Goal: Information Seeking & Learning: Learn about a topic

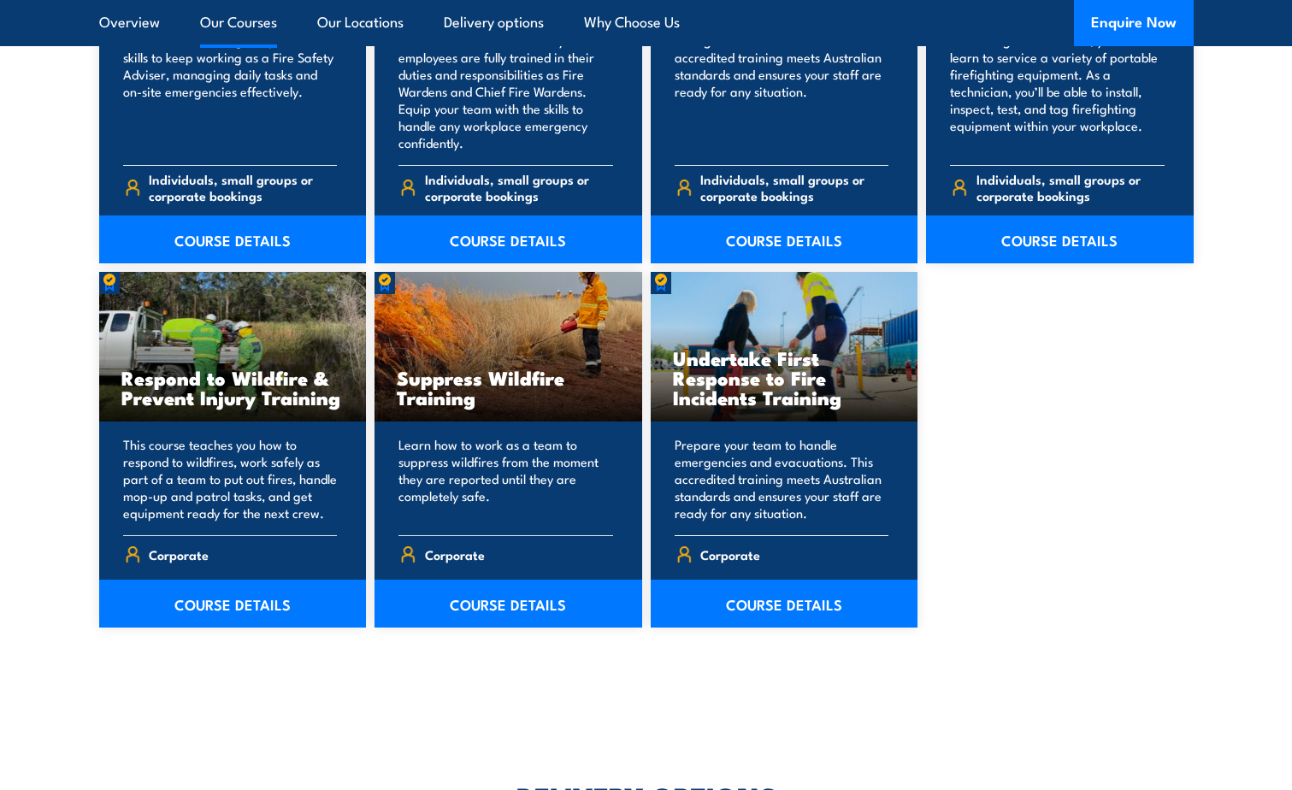
scroll to position [2480, 0]
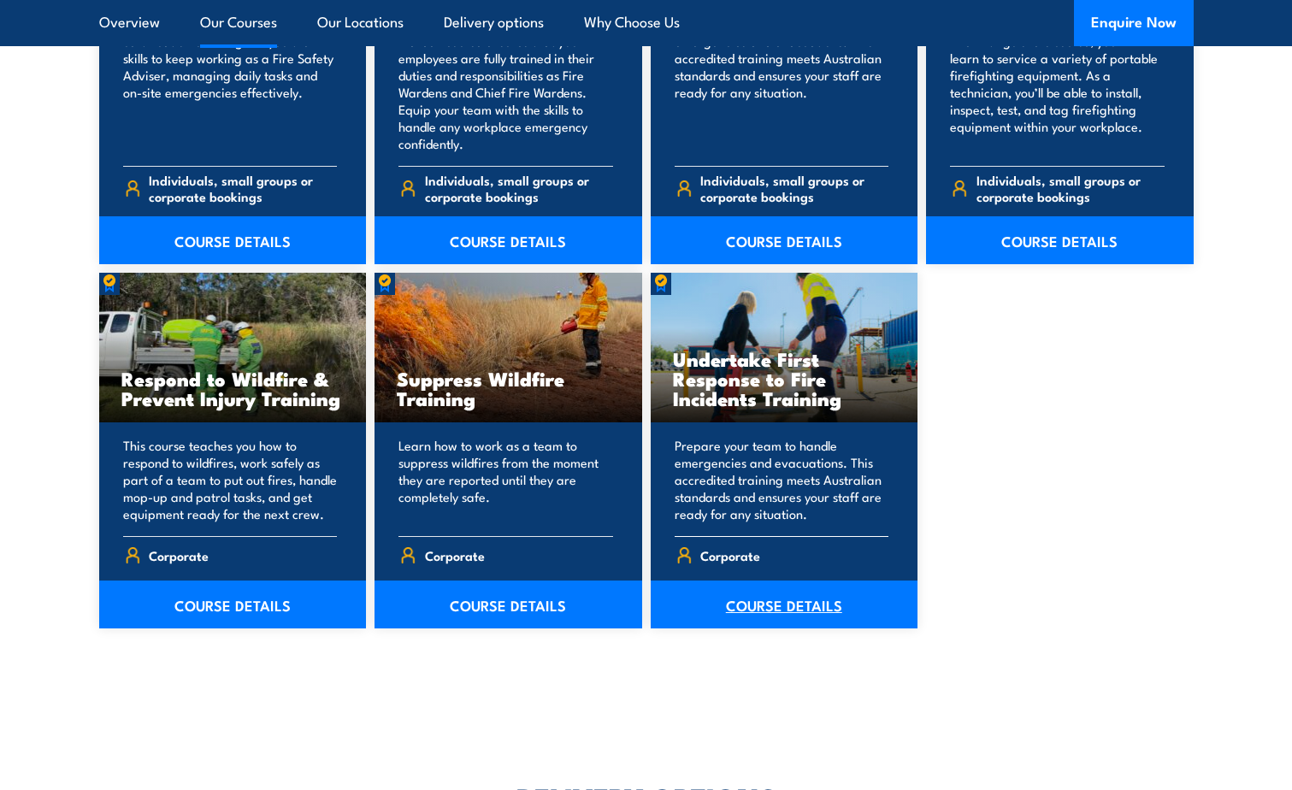
click at [806, 612] on link "COURSE DETAILS" at bounding box center [785, 605] width 268 height 48
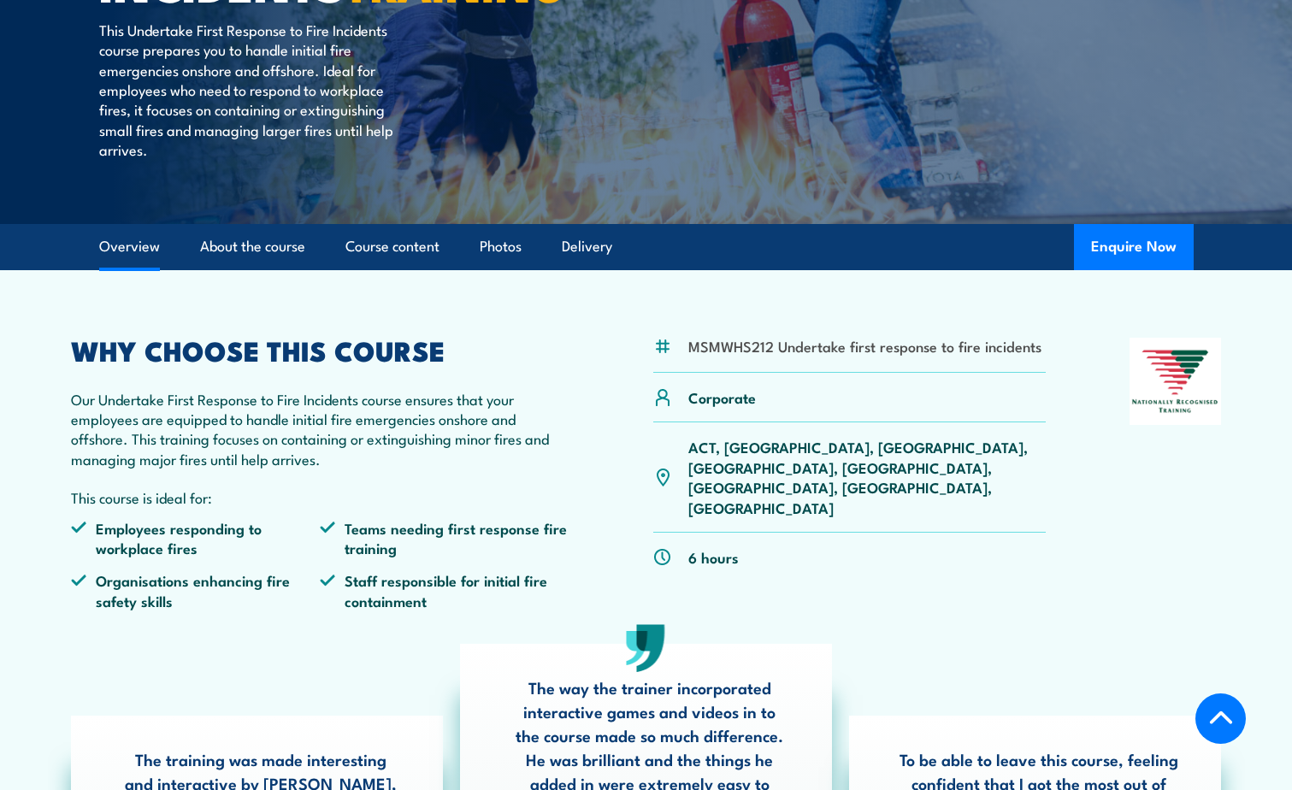
scroll to position [342, 0]
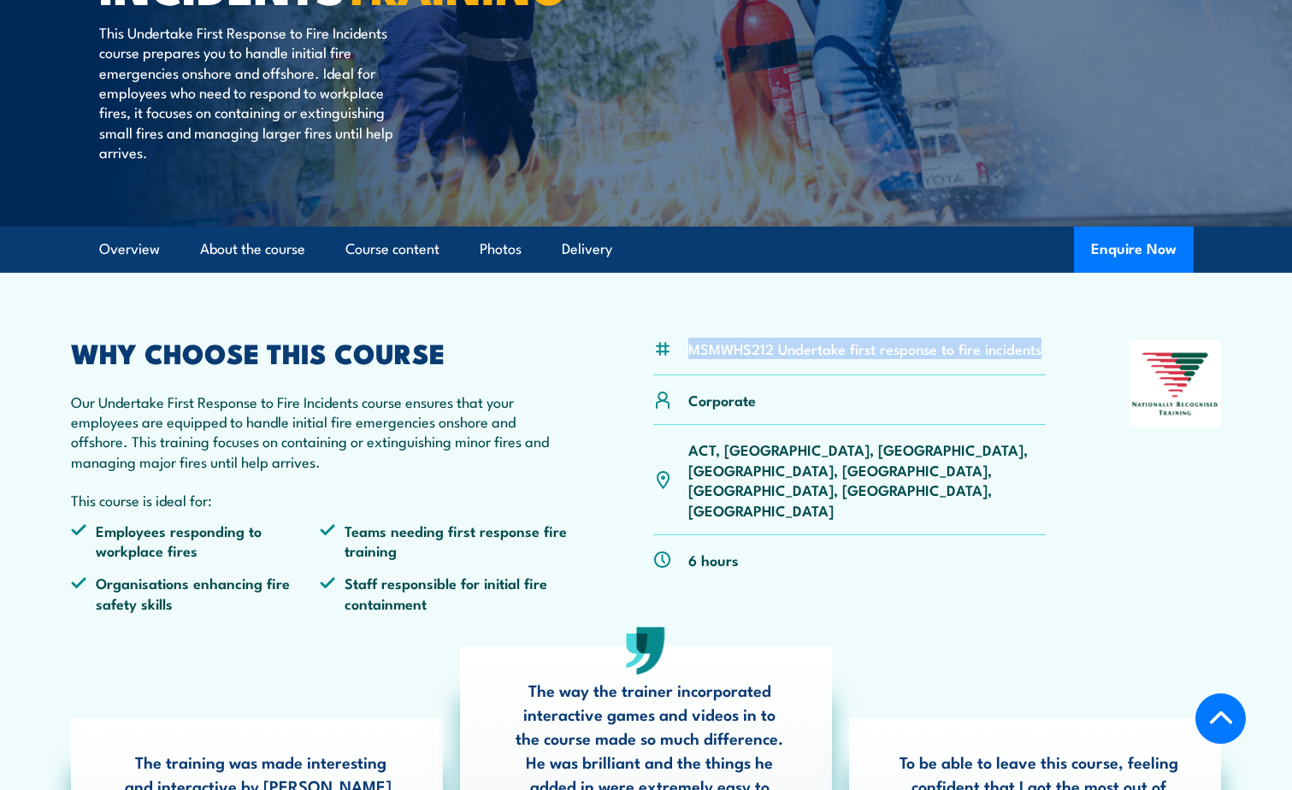
drag, startPoint x: 689, startPoint y: 346, endPoint x: 1071, endPoint y: 338, distance: 381.5
click at [1071, 338] on article "MSMWHS212 Undertake first response to fire incidents Corporate" at bounding box center [646, 610] width 1197 height 675
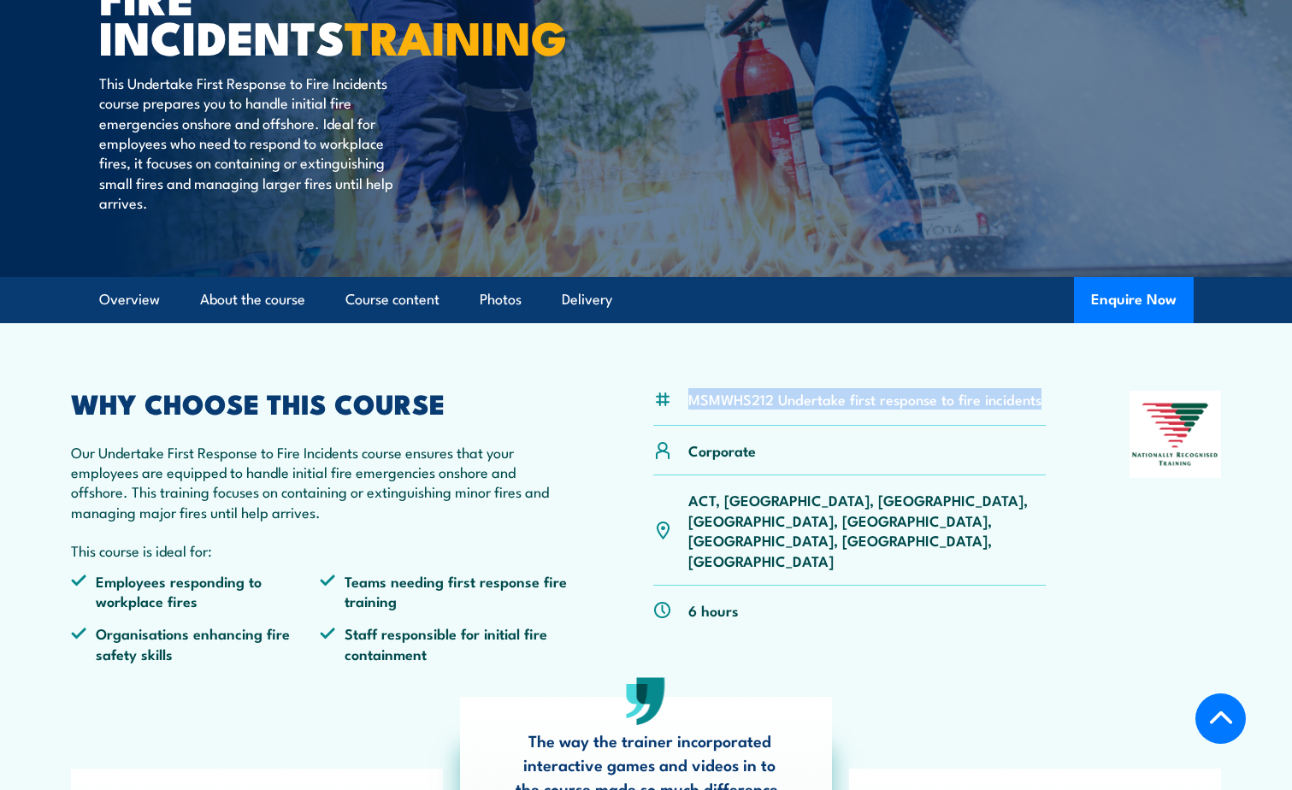
scroll to position [0, 0]
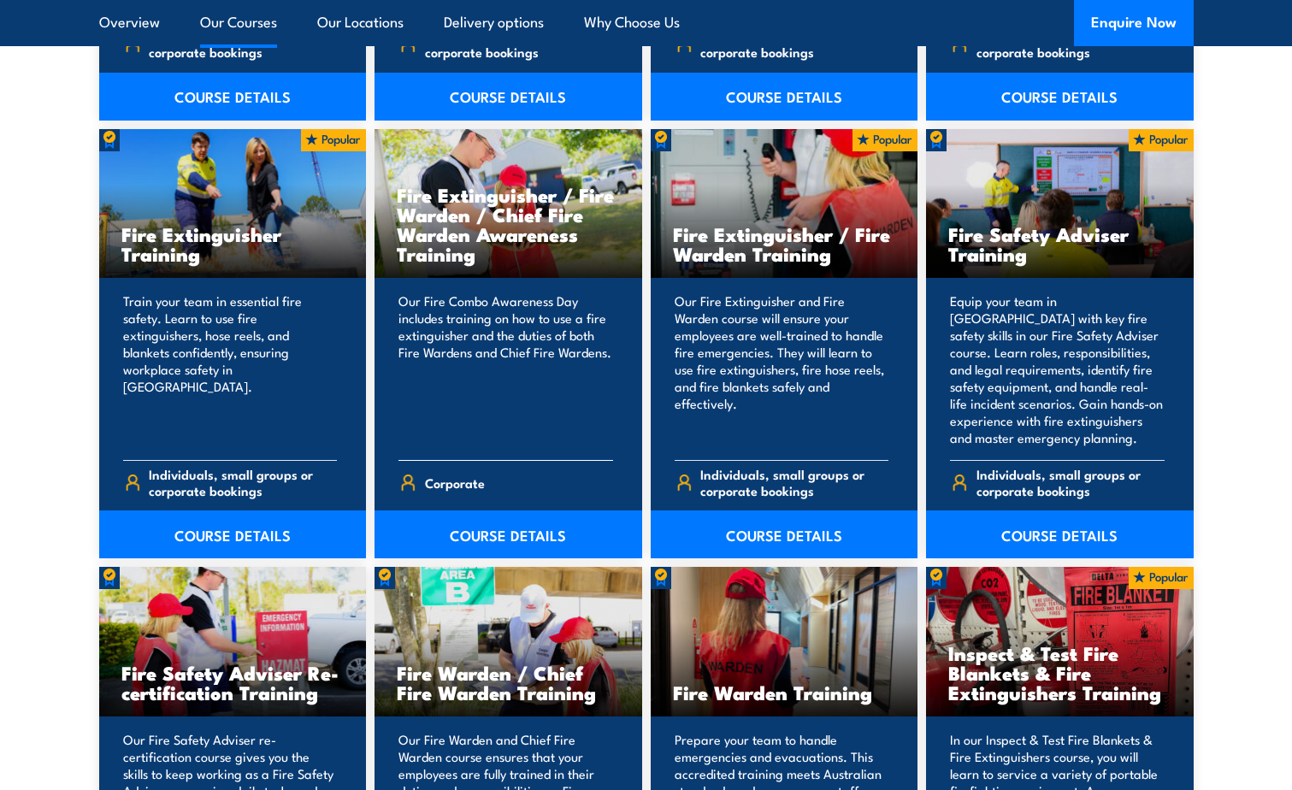
scroll to position [1796, 0]
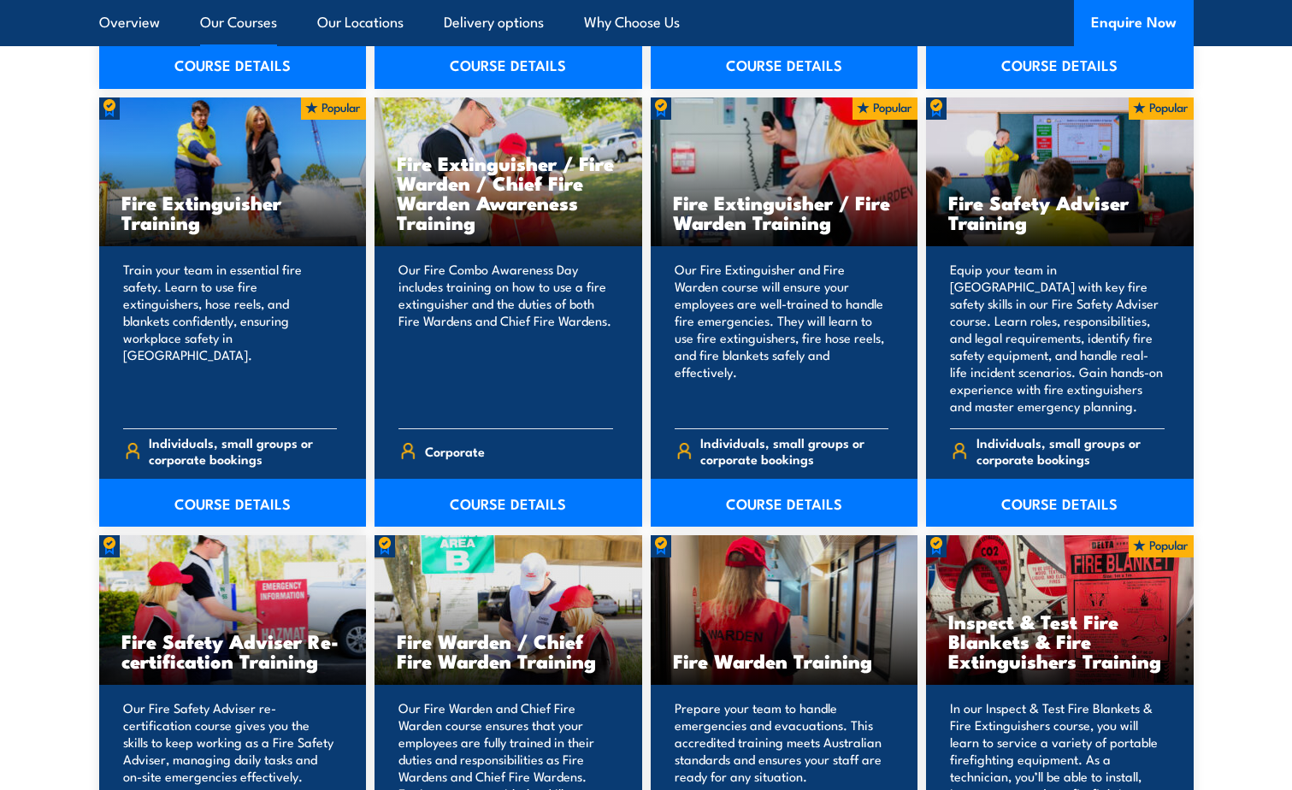
drag, startPoint x: 778, startPoint y: 512, endPoint x: 1211, endPoint y: 294, distance: 484.6
click at [1211, 294] on section "15 COURSES Bush Fire Awareness Training" at bounding box center [646, 500] width 1292 height 1787
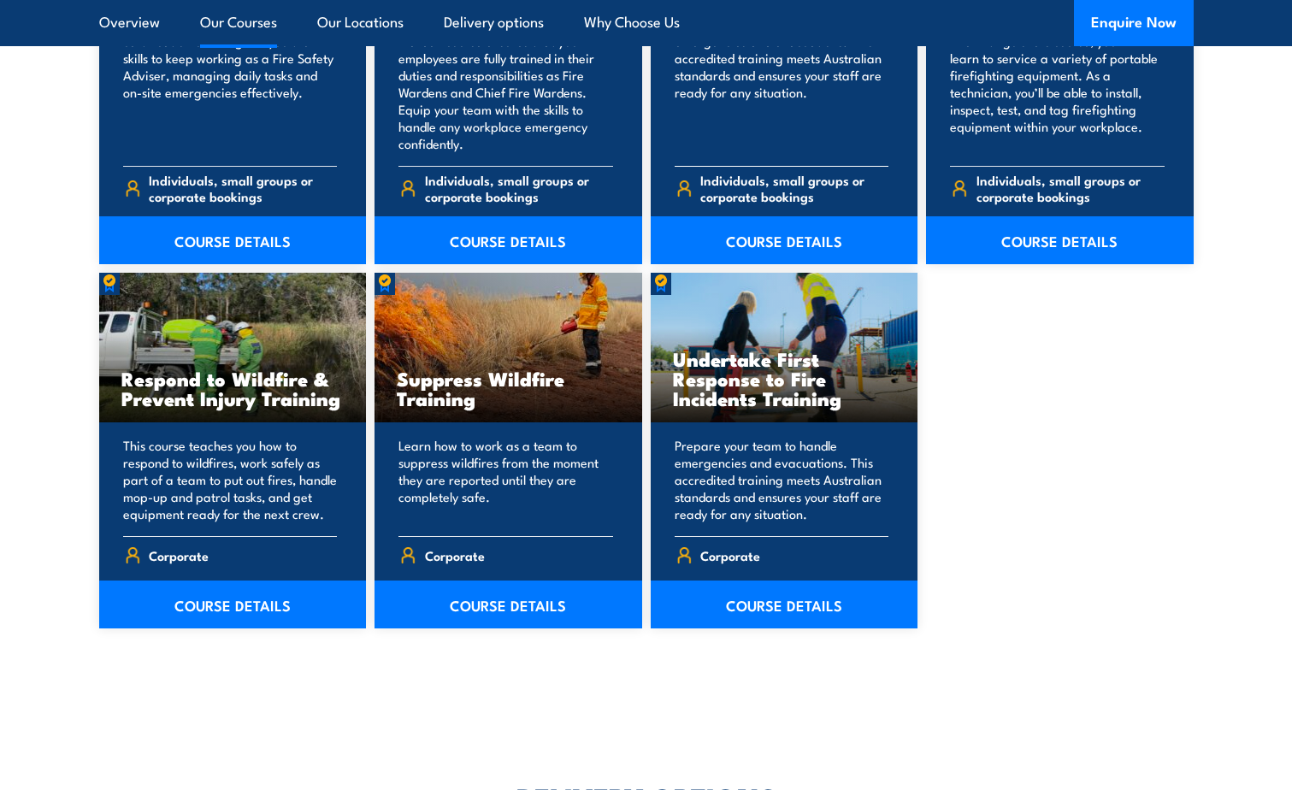
scroll to position [2138, 0]
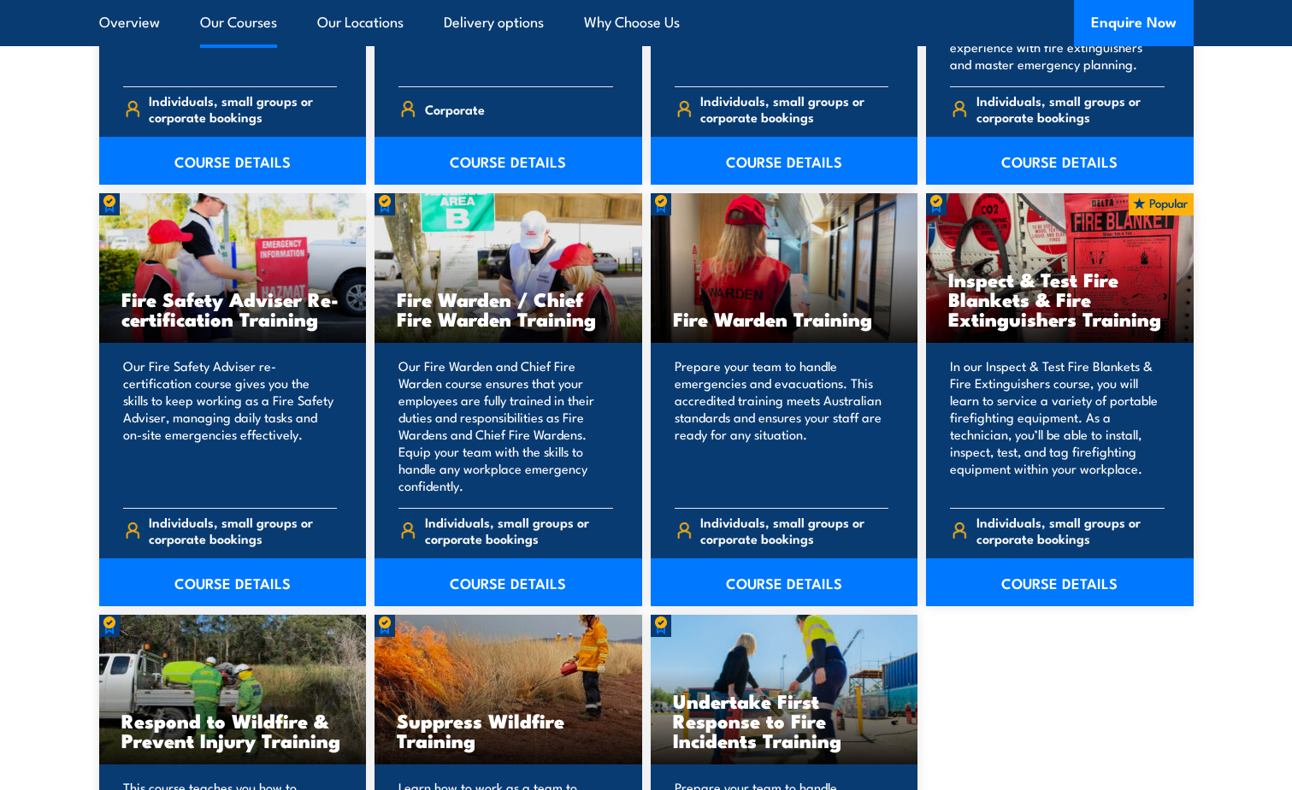
drag, startPoint x: 769, startPoint y: 353, endPoint x: 1184, endPoint y: 655, distance: 513.7
click at [1184, 655] on div "Bush Fire Awareness Training This 4-hour program is for non-firefighting staff …" at bounding box center [646, 144] width 1095 height 1655
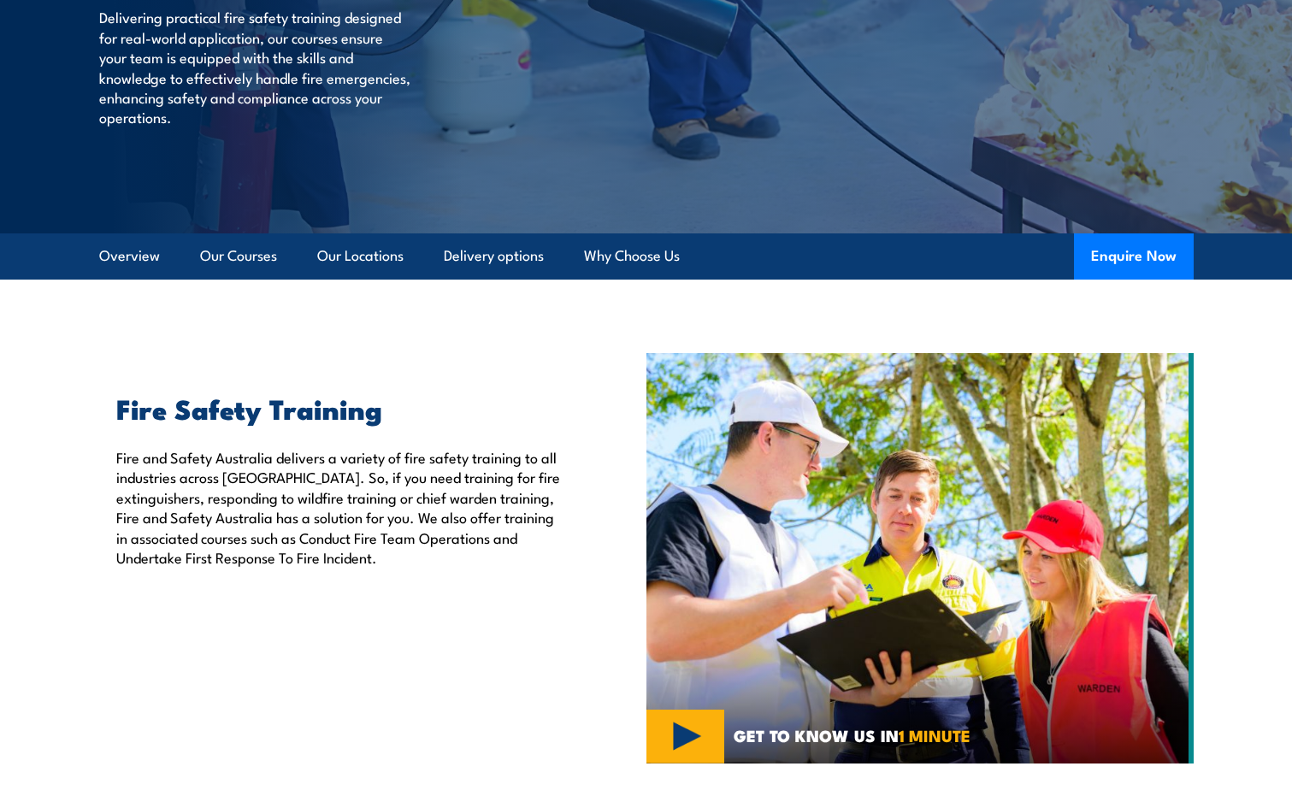
scroll to position [0, 0]
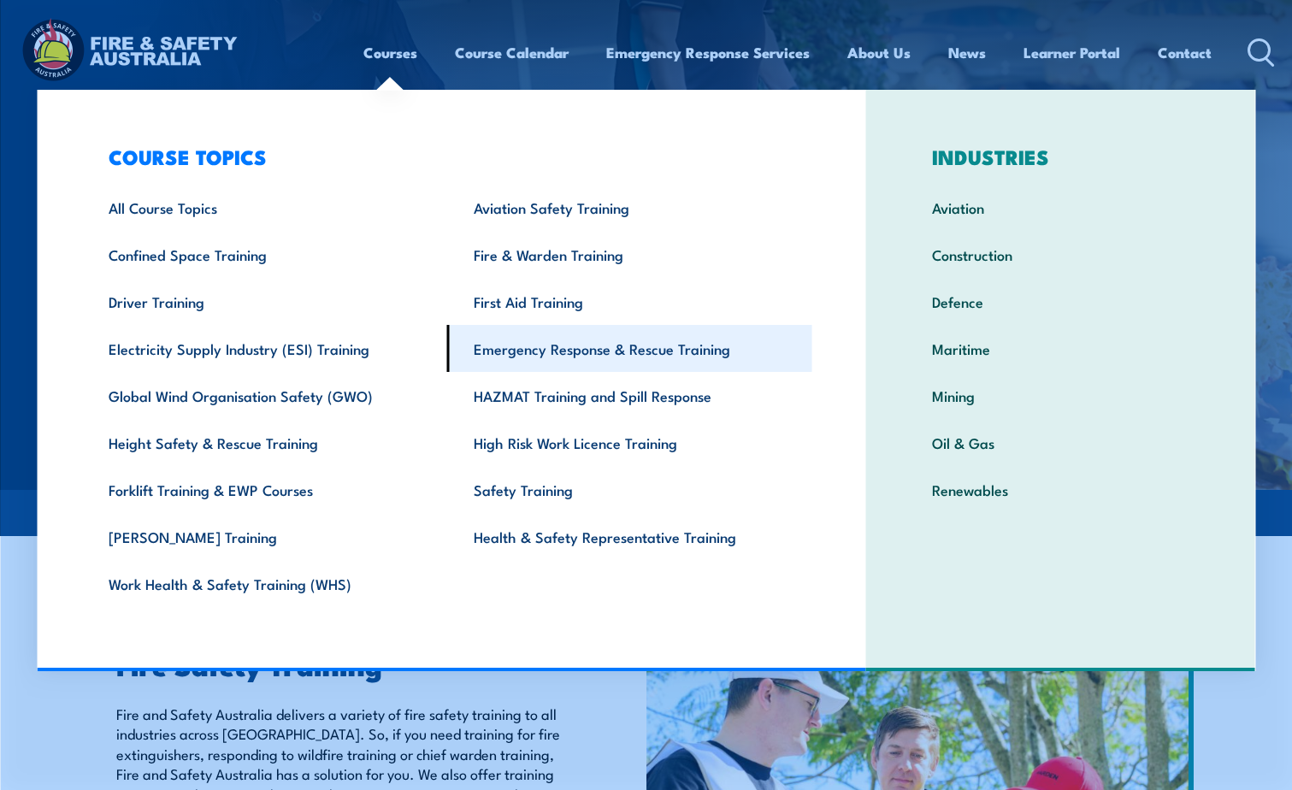
click at [658, 351] on link "Emergency Response & Rescue Training" at bounding box center [629, 348] width 365 height 47
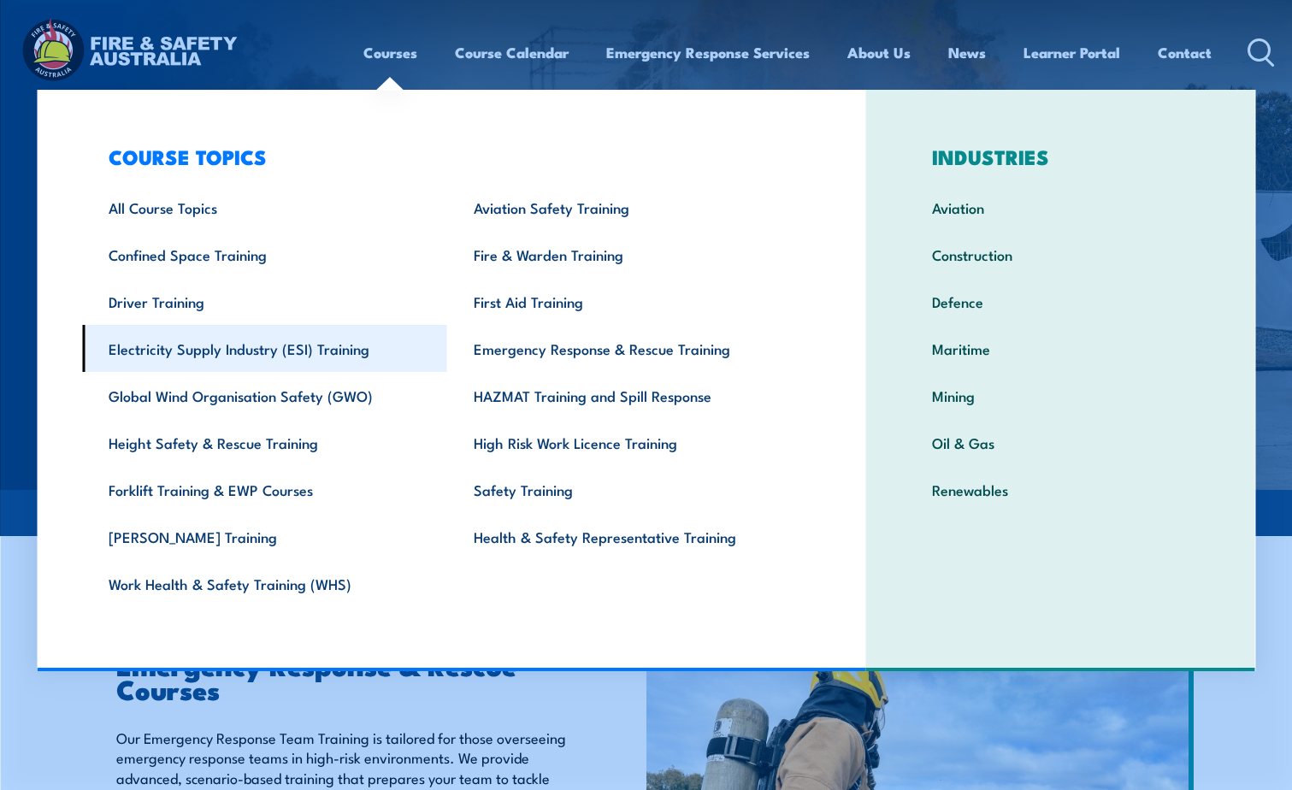
click at [355, 355] on link "Electricity Supply Industry (ESI) Training" at bounding box center [264, 348] width 365 height 47
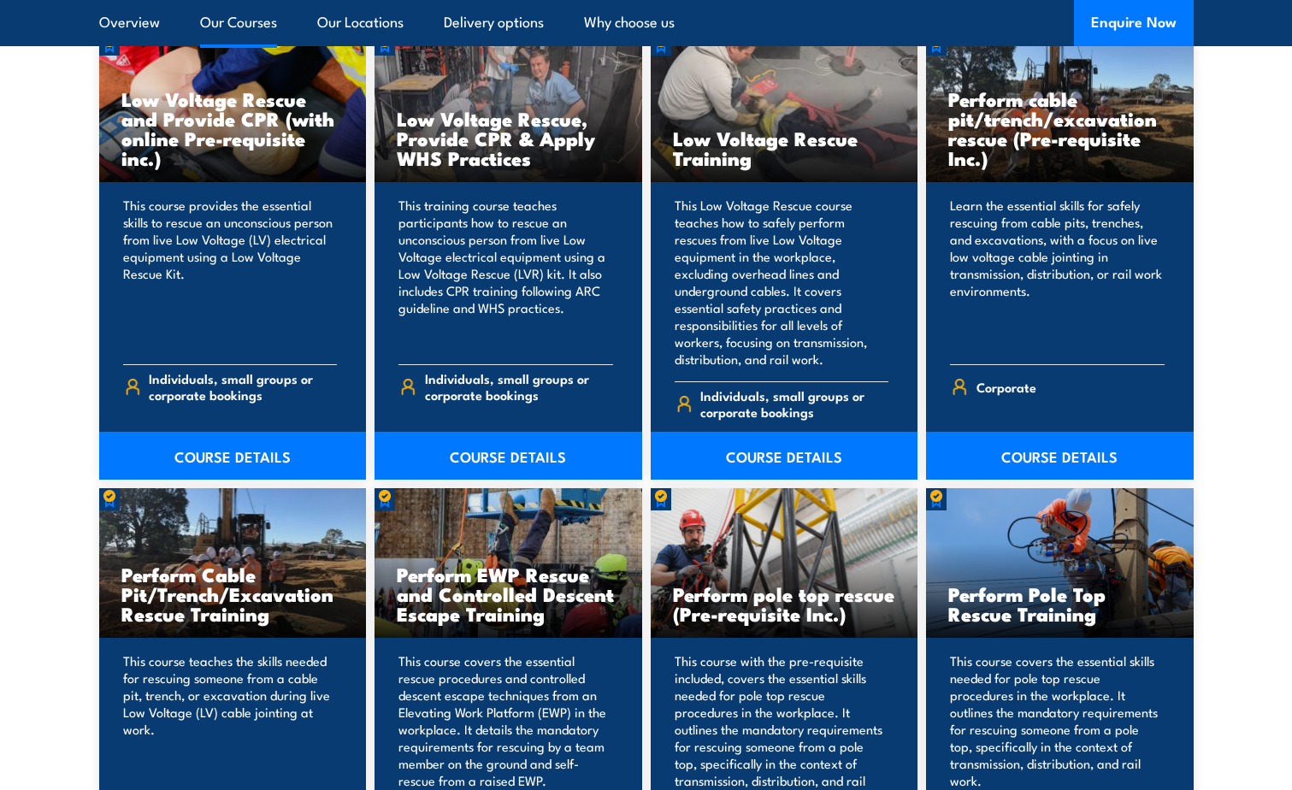
scroll to position [1796, 0]
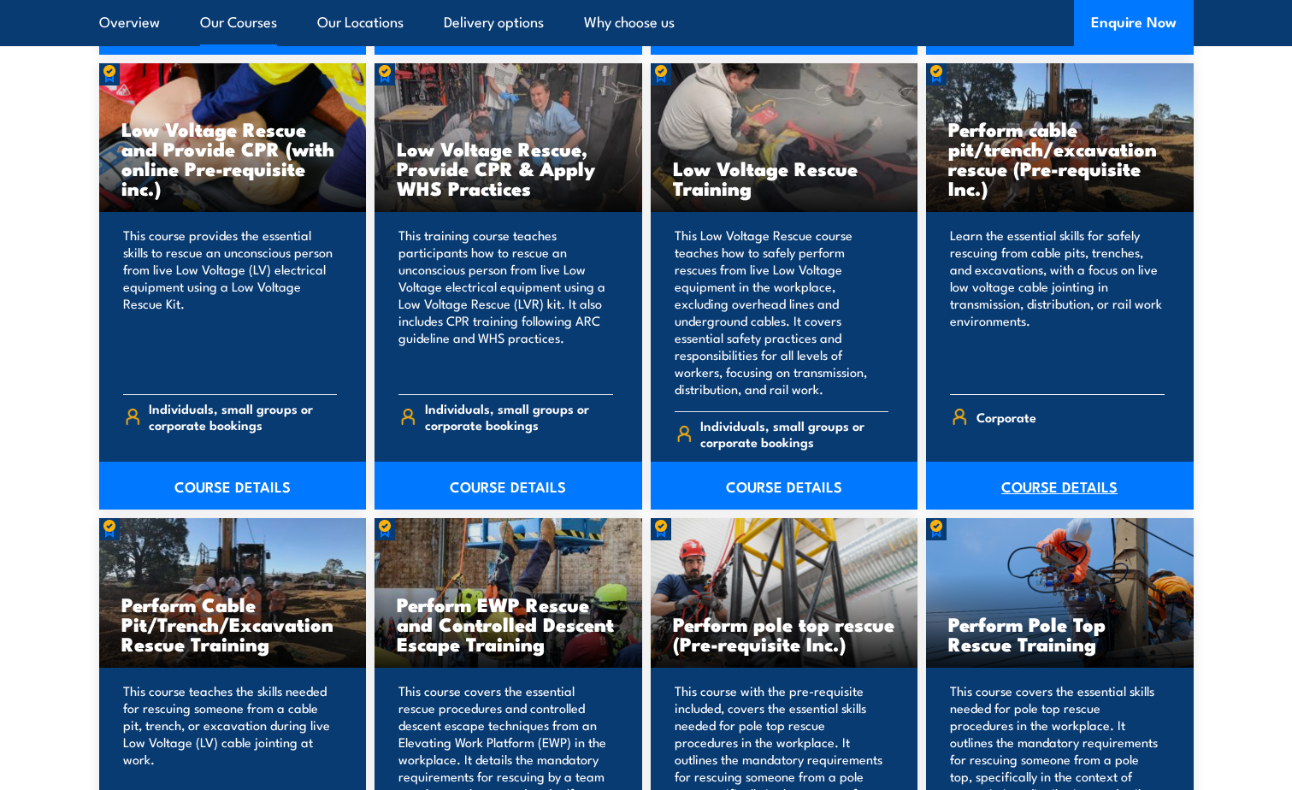
click at [1015, 475] on link "COURSE DETAILS" at bounding box center [1060, 486] width 268 height 48
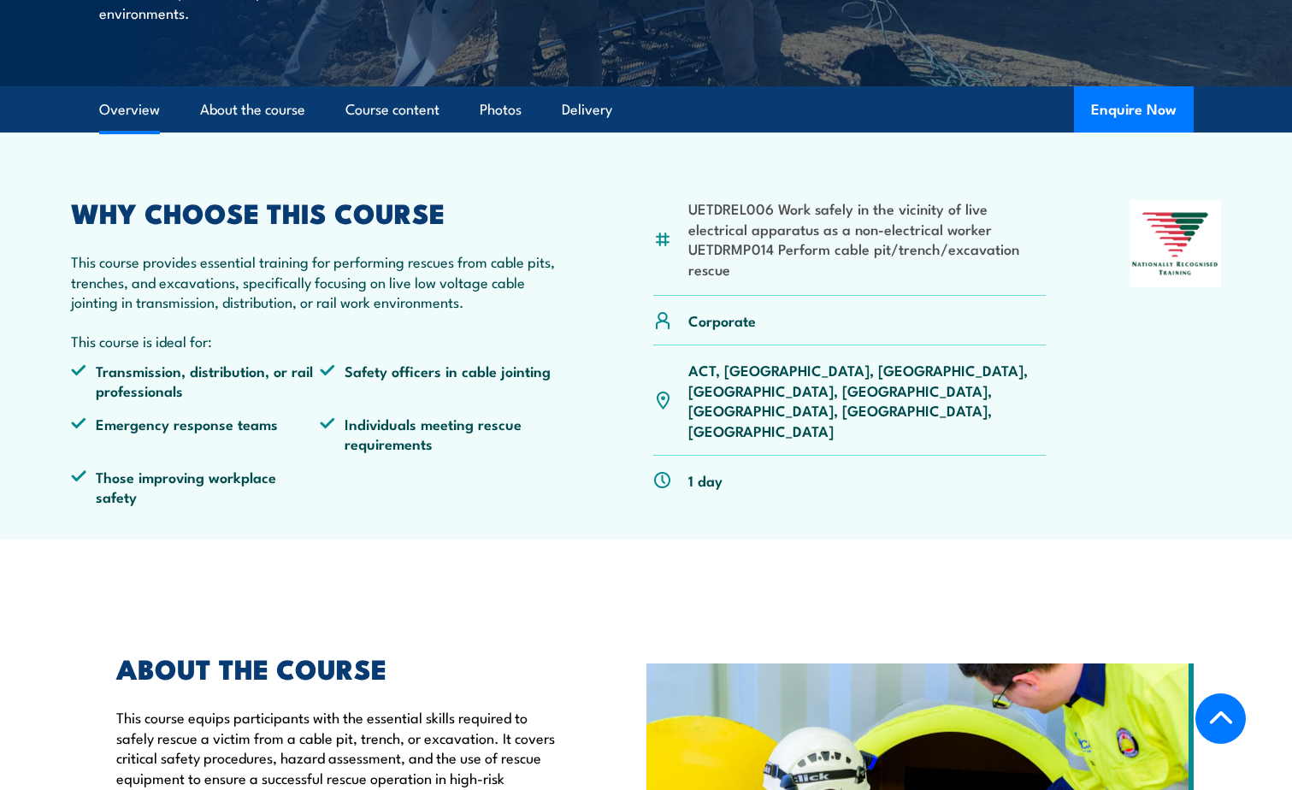
scroll to position [599, 0]
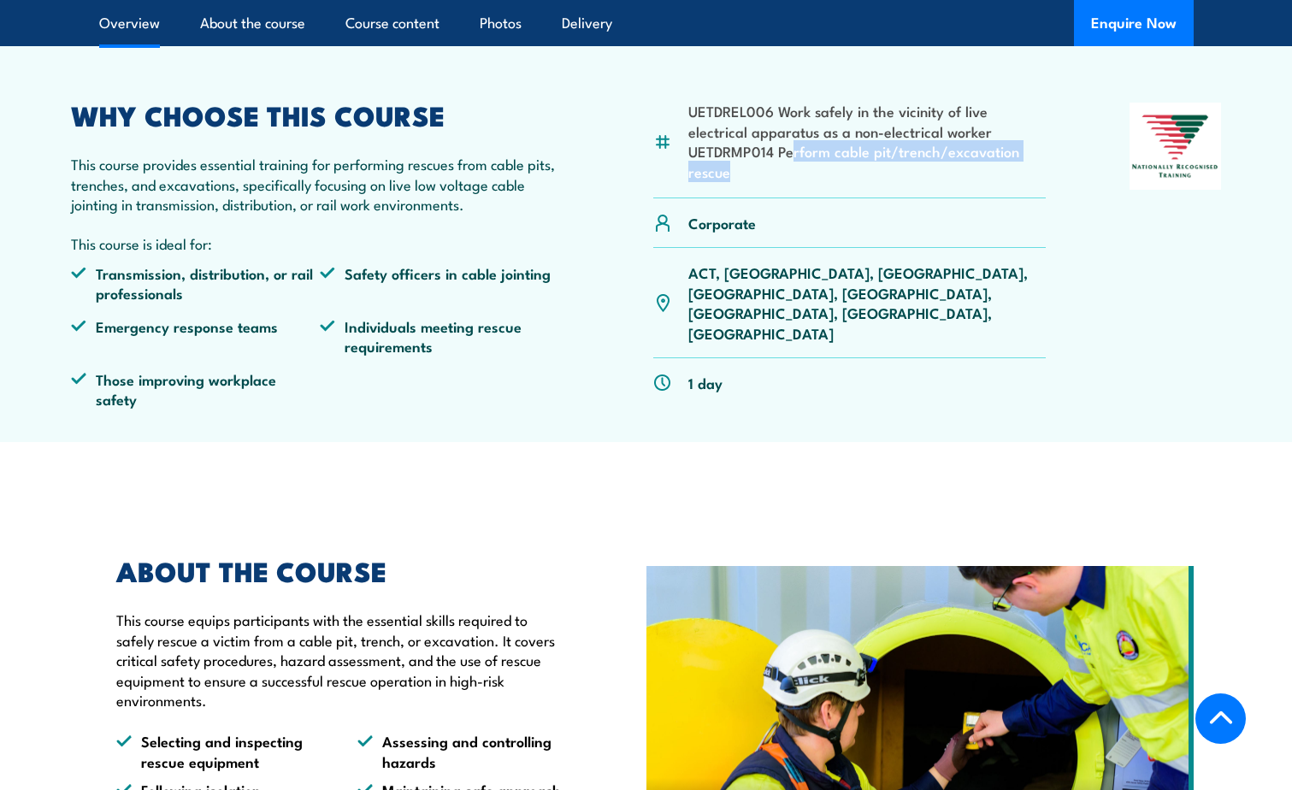
drag, startPoint x: 892, startPoint y: 156, endPoint x: 1013, endPoint y: 172, distance: 121.7
click at [1013, 172] on li "UETDRMP014 Perform cable pit/trench/excavation rescue" at bounding box center [867, 161] width 358 height 40
drag, startPoint x: 1013, startPoint y: 172, endPoint x: 867, endPoint y: 175, distance: 145.4
click at [867, 175] on li "UETDRMP014 Perform cable pit/trench/excavation rescue" at bounding box center [867, 161] width 358 height 40
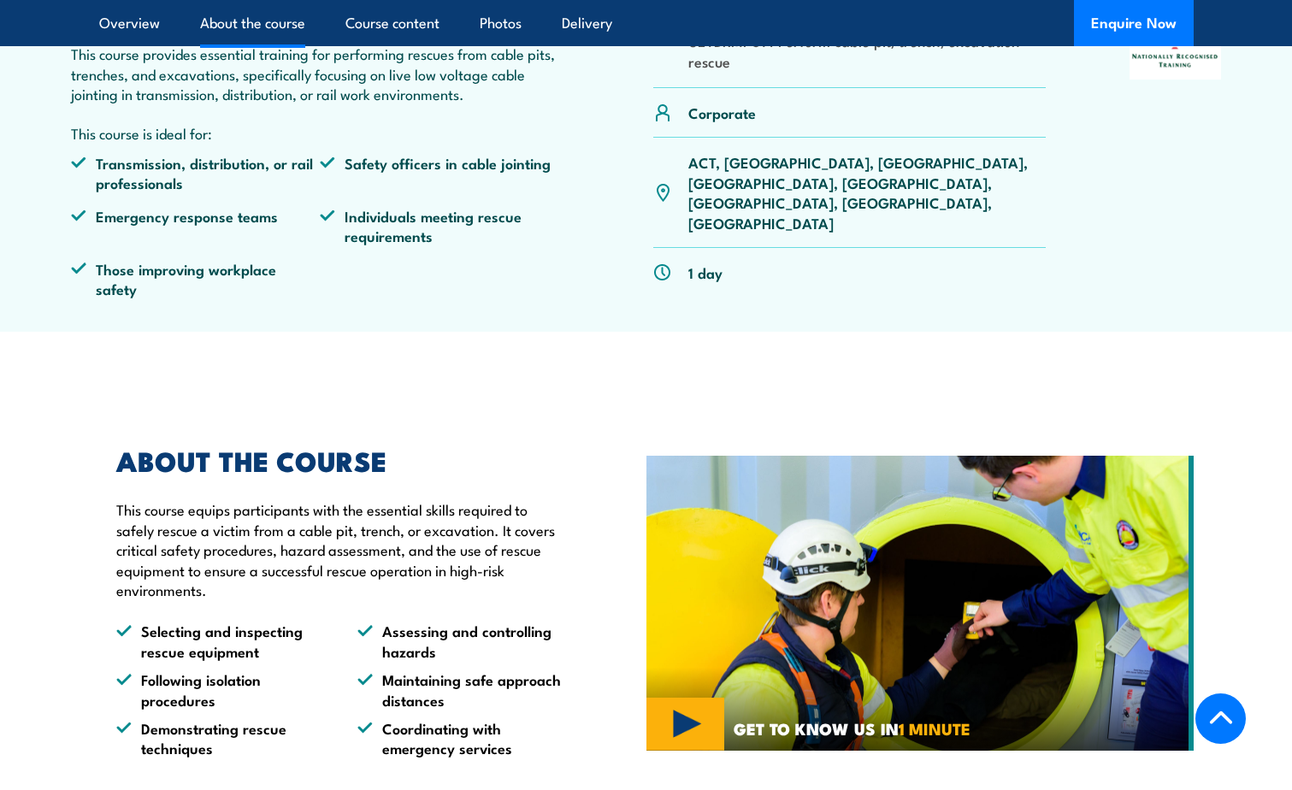
scroll to position [941, 0]
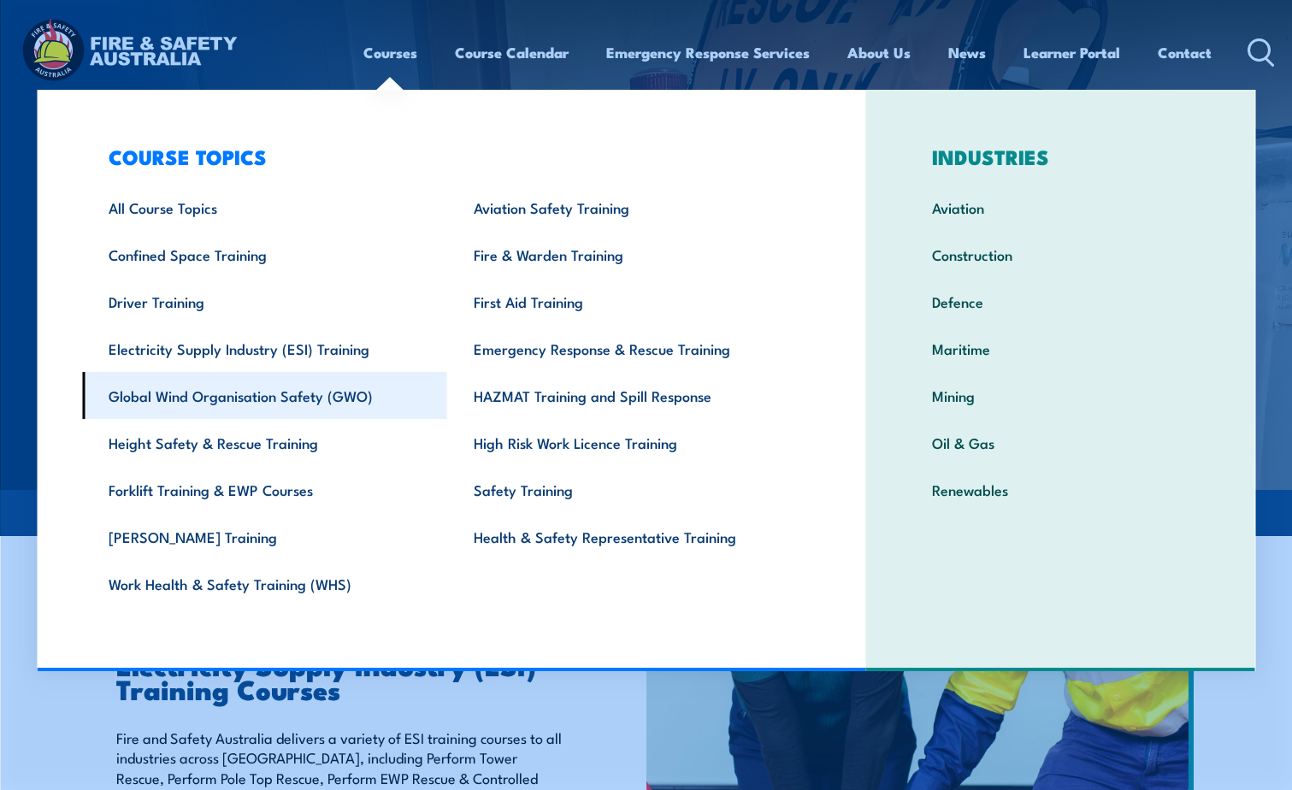
click at [198, 414] on link "Global Wind Organisation Safety (GWO)" at bounding box center [264, 395] width 365 height 47
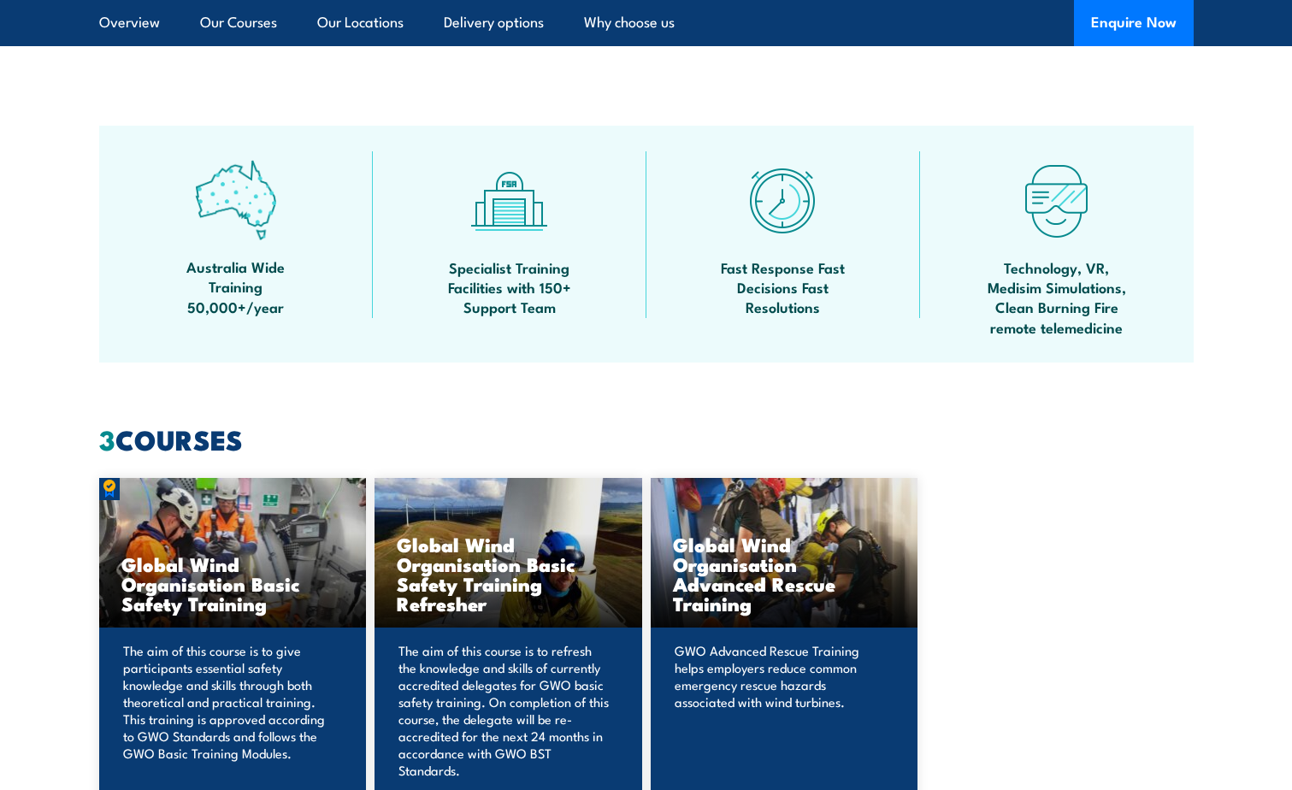
scroll to position [1368, 0]
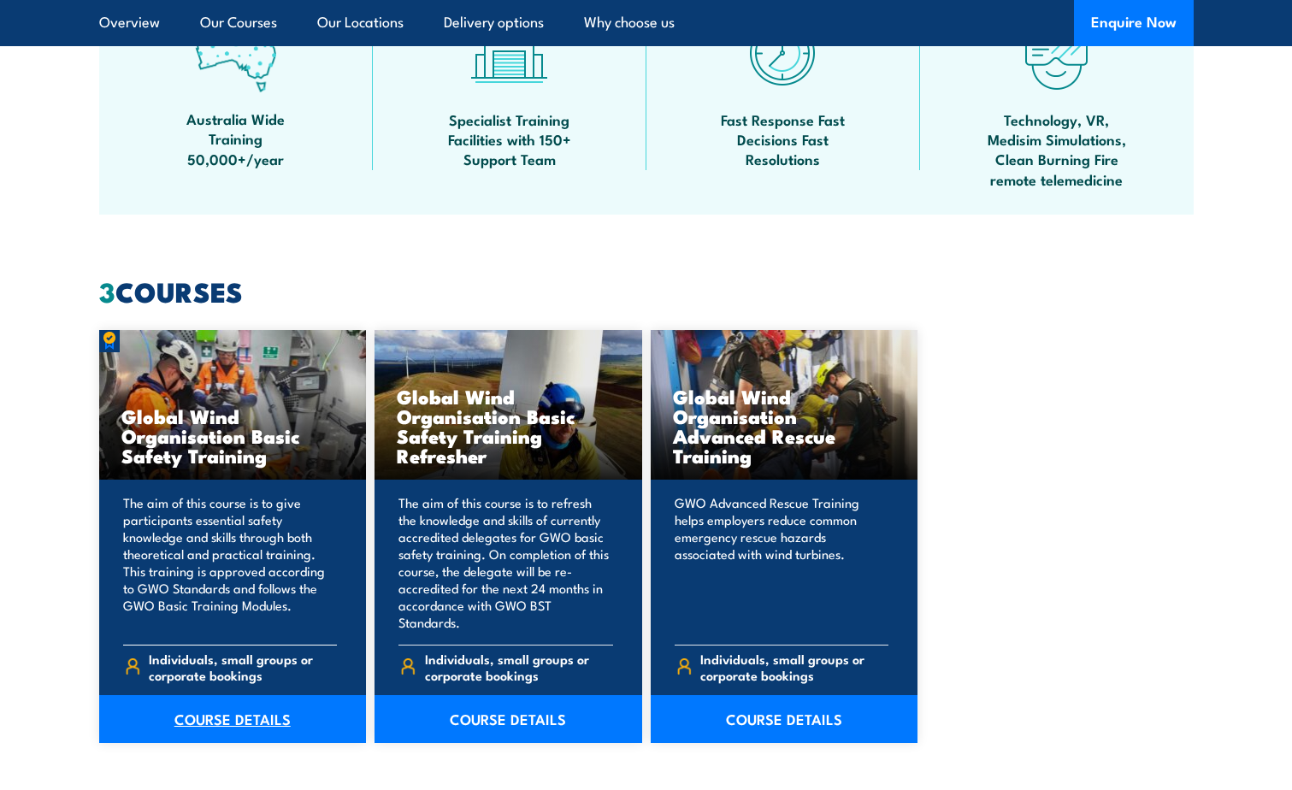
click at [242, 696] on link "COURSE DETAILS" at bounding box center [233, 719] width 268 height 48
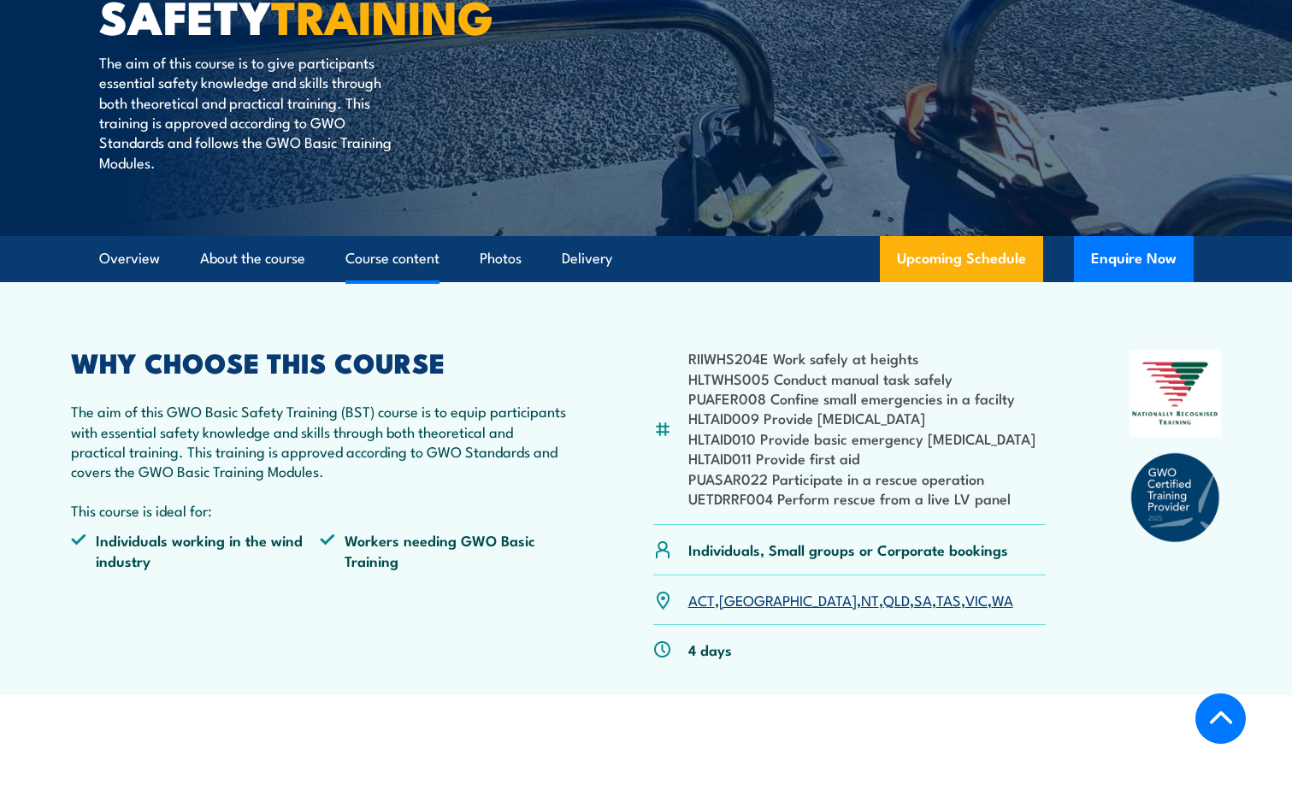
scroll to position [342, 0]
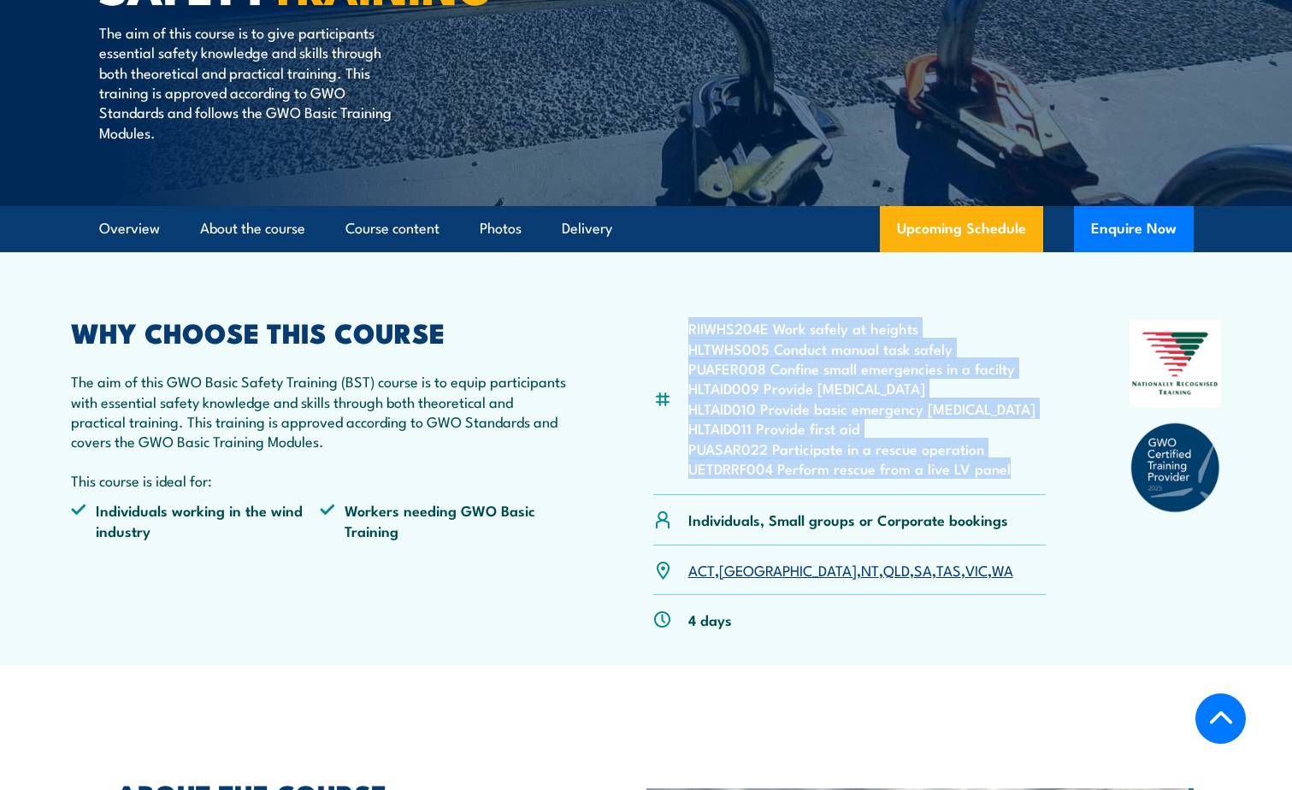
drag, startPoint x: 682, startPoint y: 324, endPoint x: 1025, endPoint y: 481, distance: 377.0
click at [1025, 481] on div "RIIWHS204E Work safely at heights HLTWHS005 Conduct manual task safely PUAFER00…" at bounding box center [849, 407] width 393 height 175
drag, startPoint x: 1025, startPoint y: 481, endPoint x: 769, endPoint y: 420, distance: 263.7
click at [769, 420] on li "HLTAID011 Provide first aid" at bounding box center [861, 428] width 347 height 20
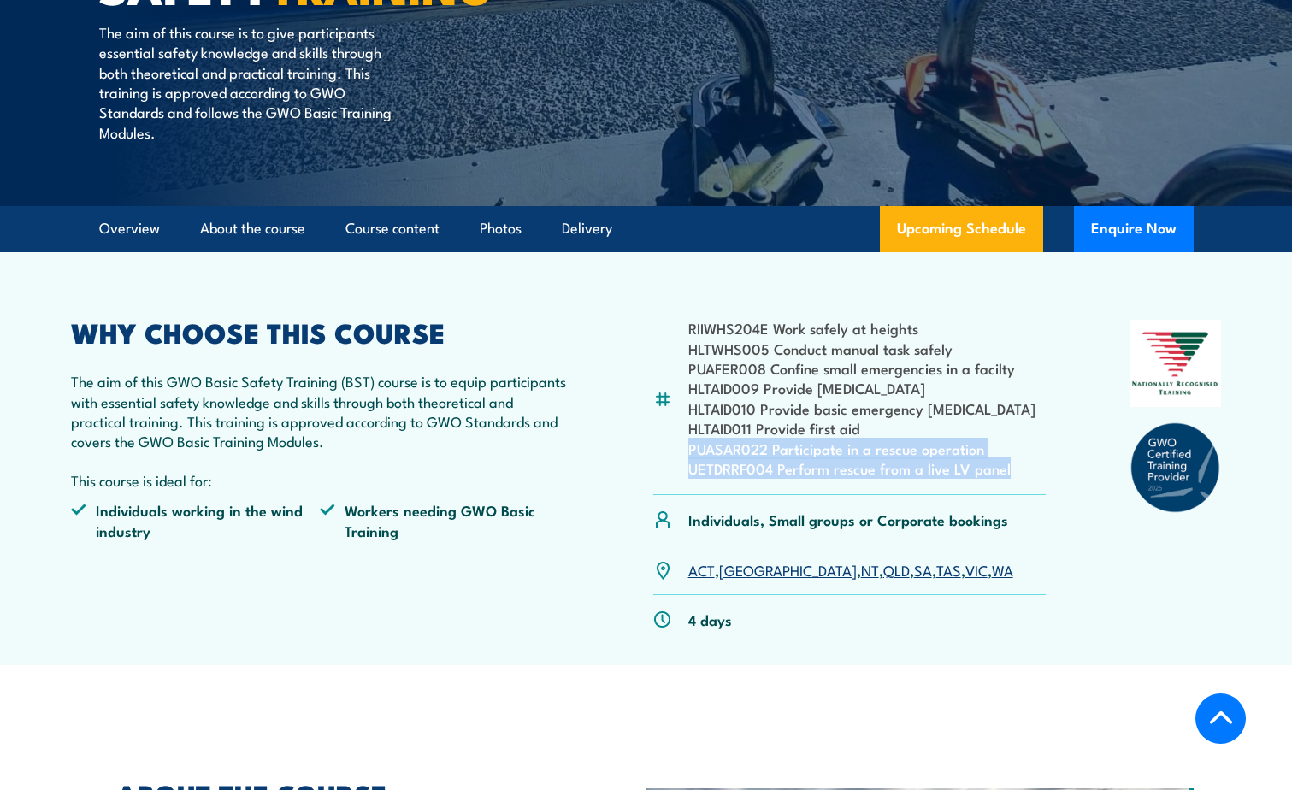
drag, startPoint x: 1008, startPoint y: 464, endPoint x: 659, endPoint y: 452, distance: 349.1
click at [659, 452] on div "RIIWHS204E Work safely at heights HLTWHS005 Conduct manual task safely PUAFER00…" at bounding box center [849, 407] width 393 height 175
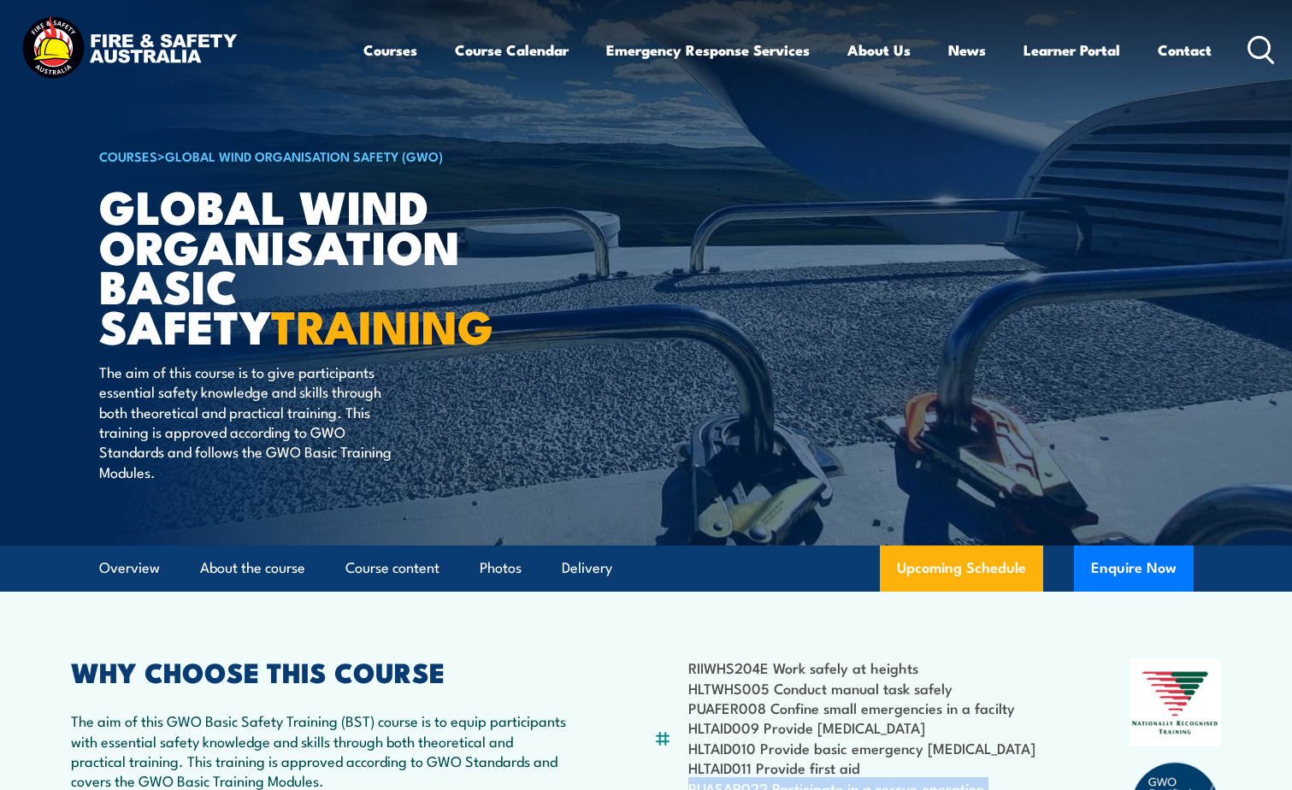
scroll to position [0, 0]
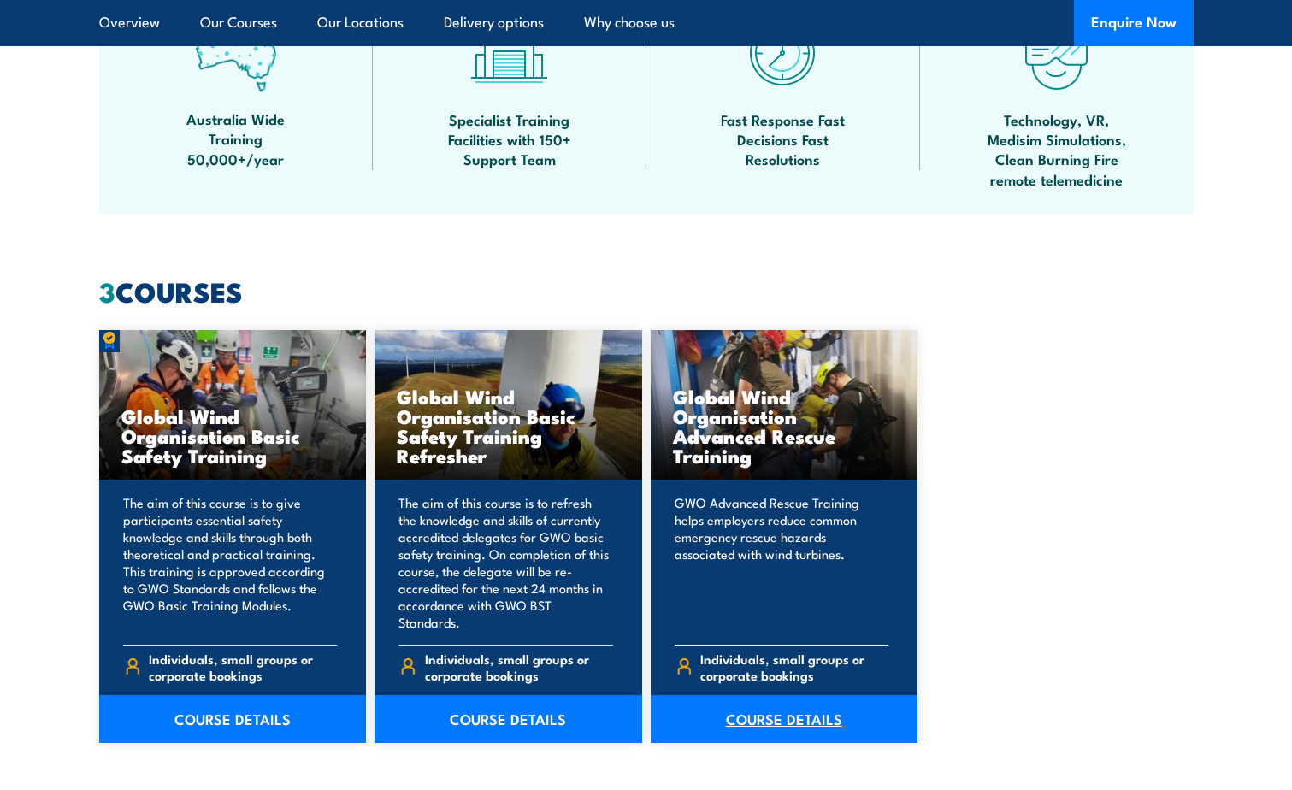
click at [783, 695] on link "COURSE DETAILS" at bounding box center [785, 719] width 268 height 48
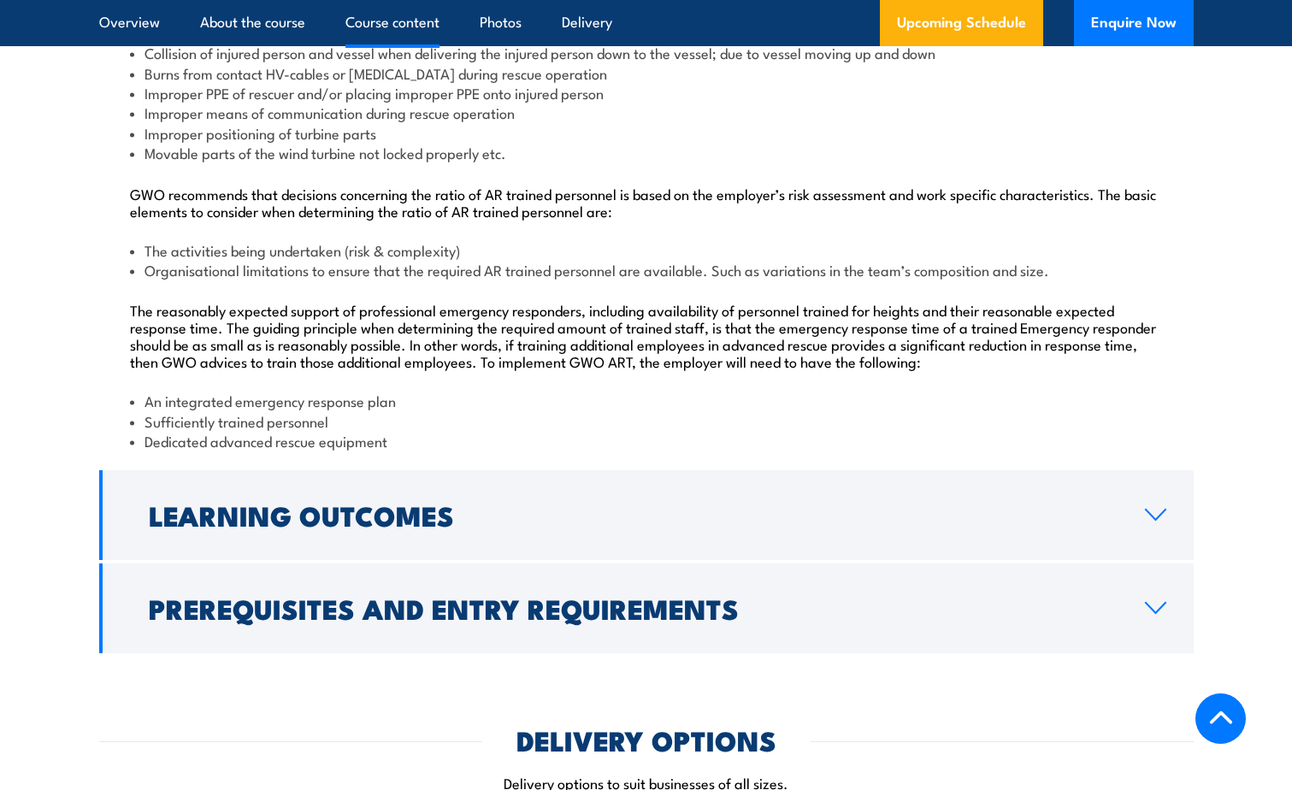
scroll to position [2224, 0]
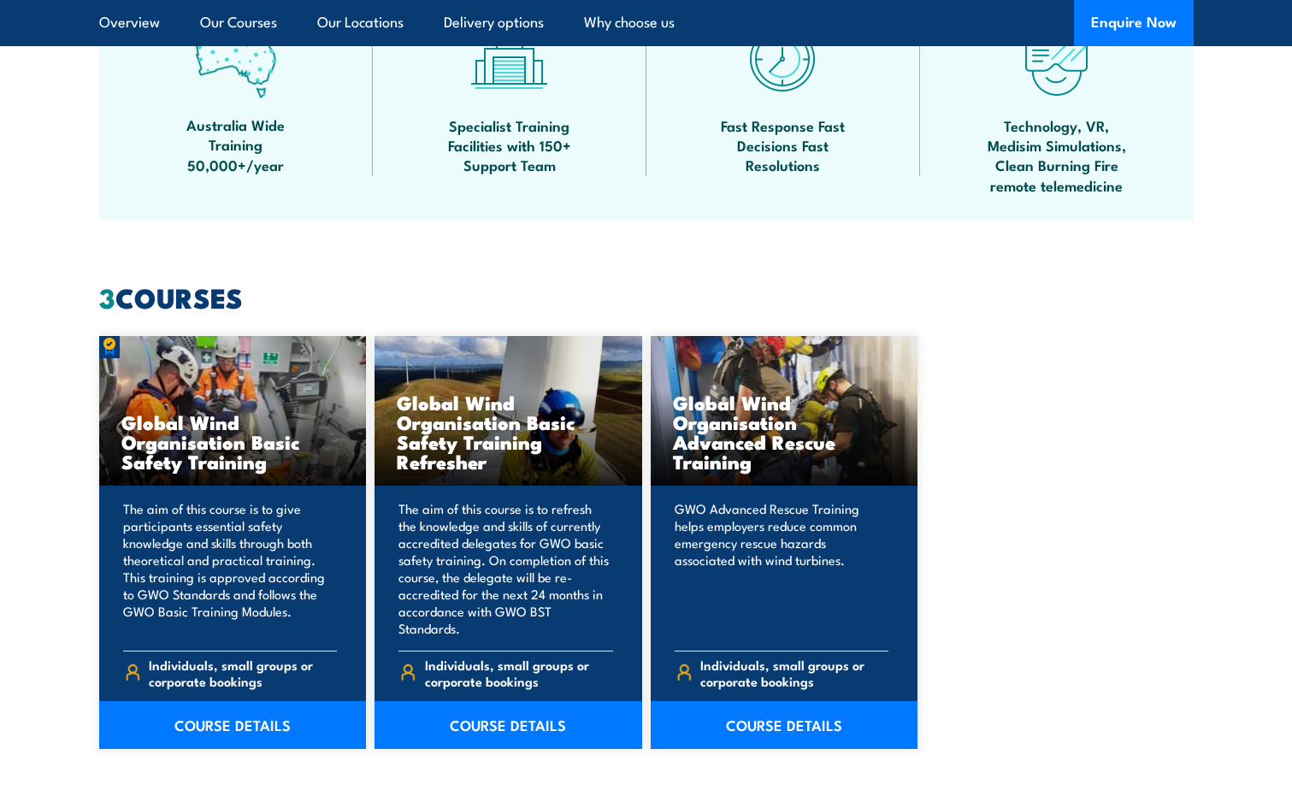
scroll to position [1368, 0]
